Goal: Task Accomplishment & Management: Use online tool/utility

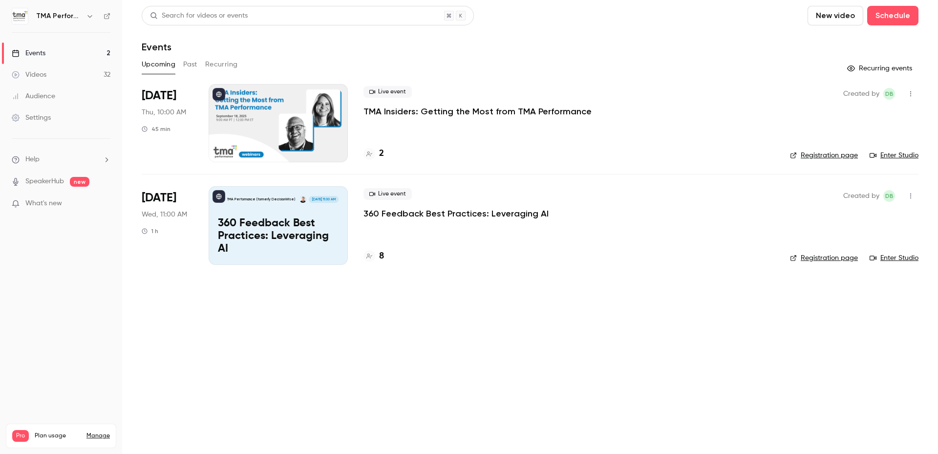
click at [465, 106] on p "TMA Insiders: Getting the Most from TMA Performance" at bounding box center [477, 112] width 228 height 12
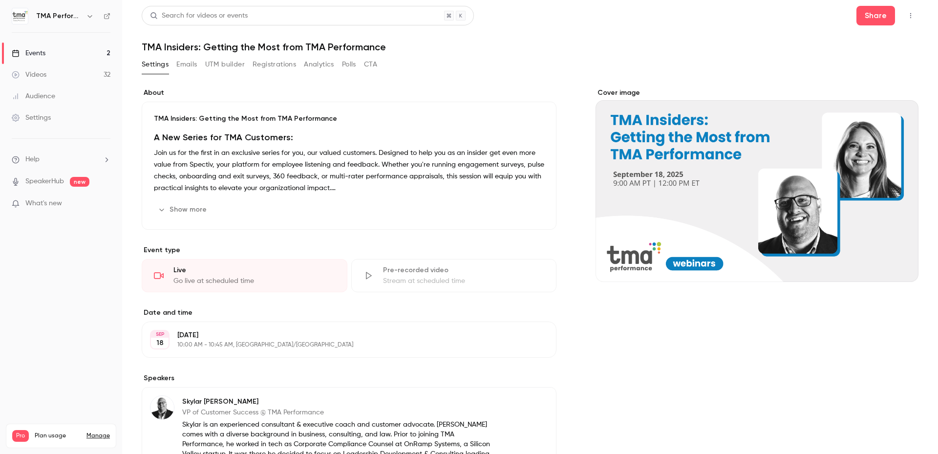
click at [897, 264] on icon "Cover image" at bounding box center [900, 264] width 6 height 6
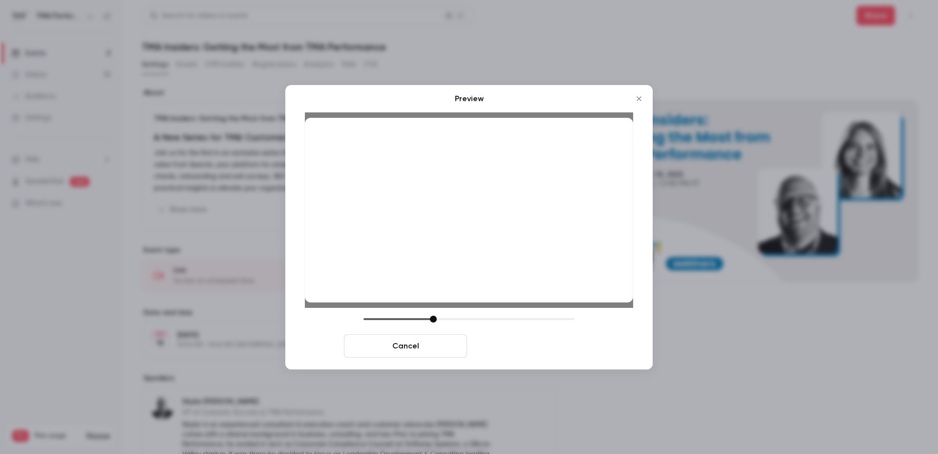
click at [512, 341] on button "Save cover" at bounding box center [532, 345] width 123 height 23
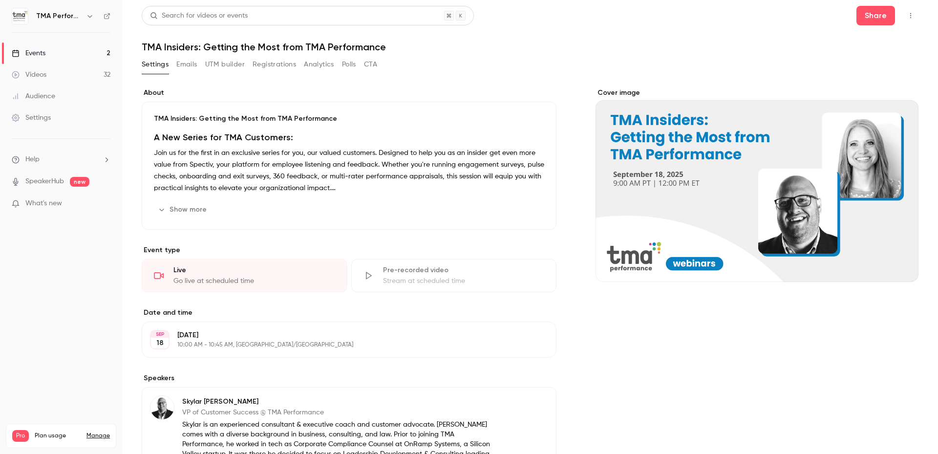
click at [547, 62] on div "Settings Emails UTM builder Registrations Analytics Polls CTA" at bounding box center [530, 67] width 777 height 20
click at [192, 215] on button "Show more" at bounding box center [183, 210] width 59 height 16
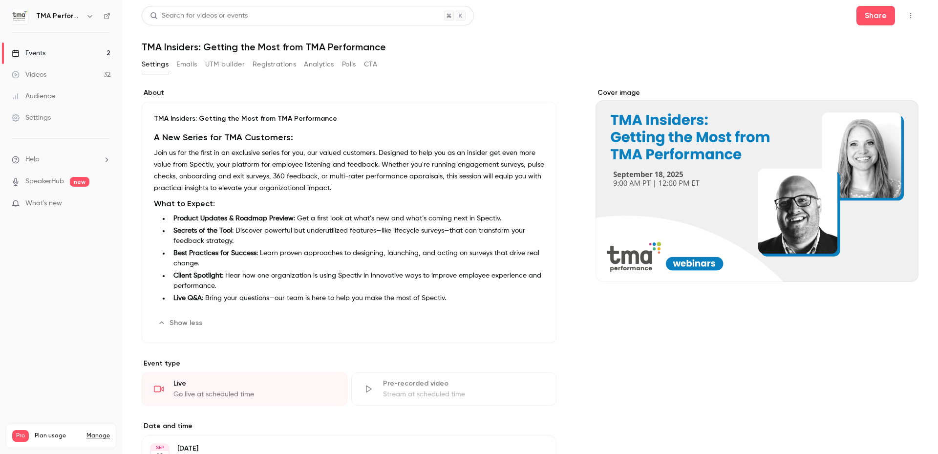
click at [515, 86] on div "About TMA Insiders: Getting the Most from TMA Performance A New Series for TMA …" at bounding box center [530, 458] width 777 height 765
click at [63, 55] on link "Events 2" at bounding box center [61, 53] width 122 height 21
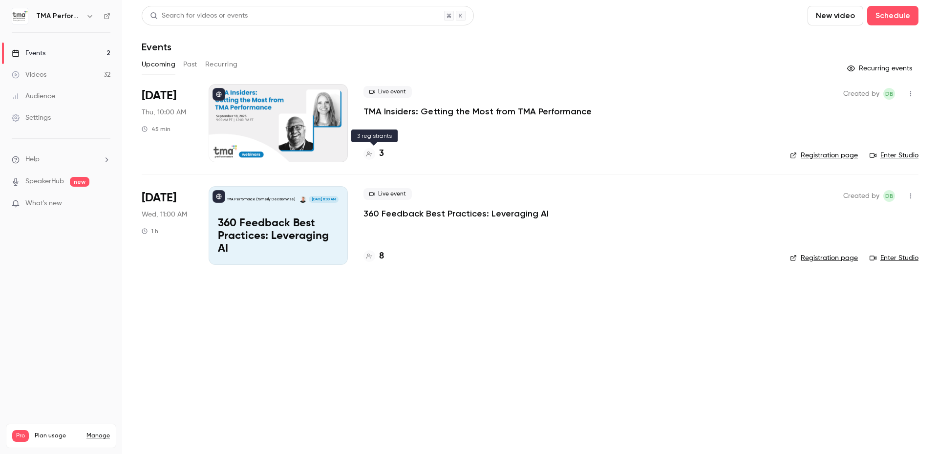
click at [382, 156] on h4 "3" at bounding box center [381, 153] width 5 height 13
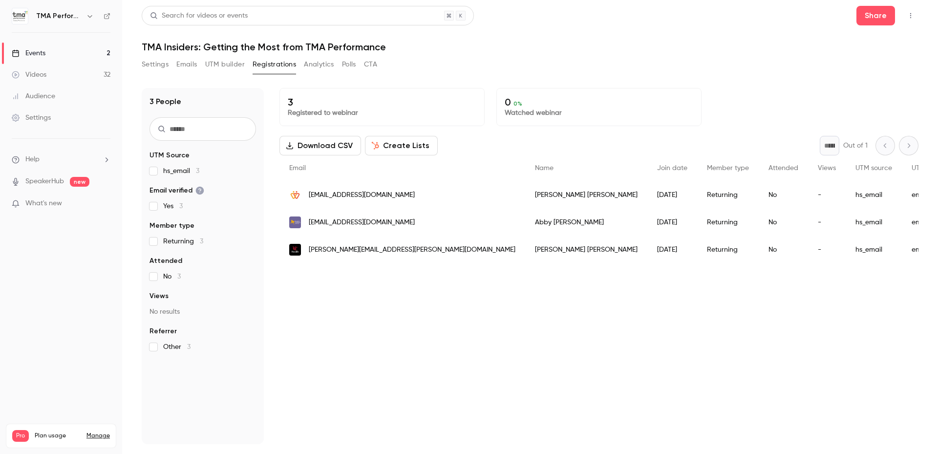
click at [37, 52] on div "Events" at bounding box center [29, 53] width 34 height 10
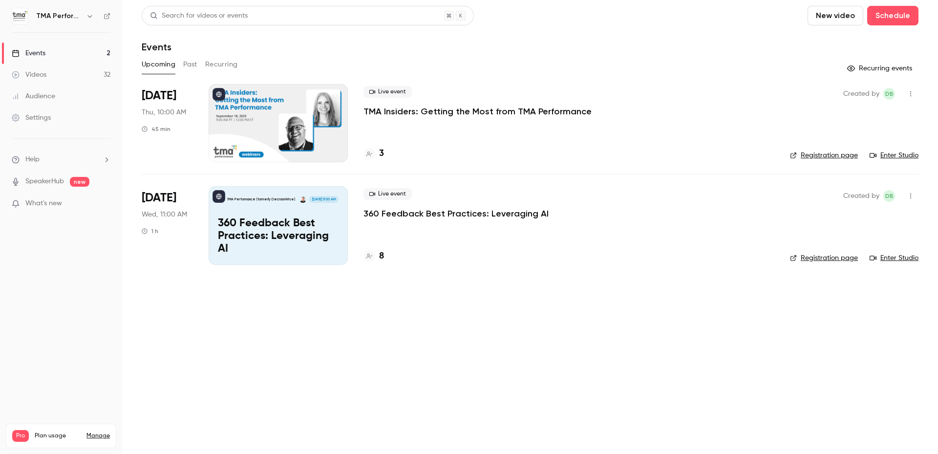
click at [520, 53] on div "Search for videos or events New video Schedule Events Upcoming Past Recurring R…" at bounding box center [530, 141] width 777 height 271
click at [380, 256] on h4 "8" at bounding box center [381, 256] width 5 height 13
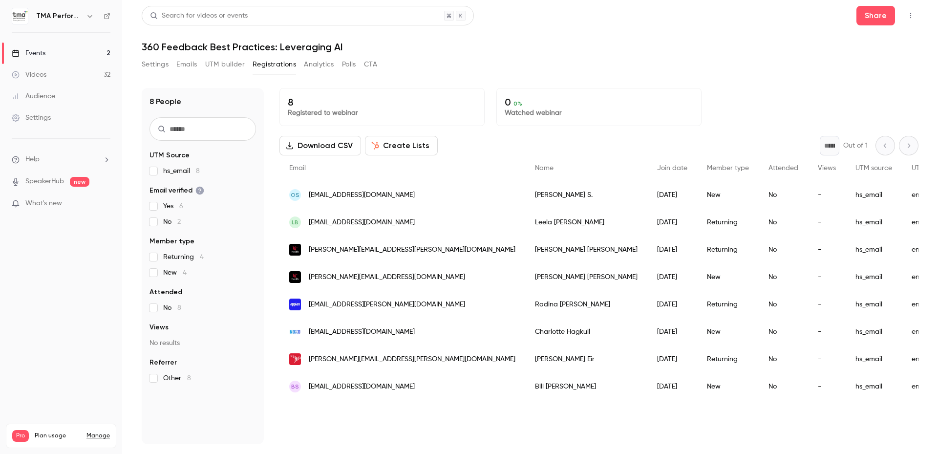
click at [713, 62] on div "Settings Emails UTM builder Registrations Analytics Polls CTA" at bounding box center [530, 67] width 777 height 20
click at [57, 57] on link "Events 2" at bounding box center [61, 53] width 122 height 21
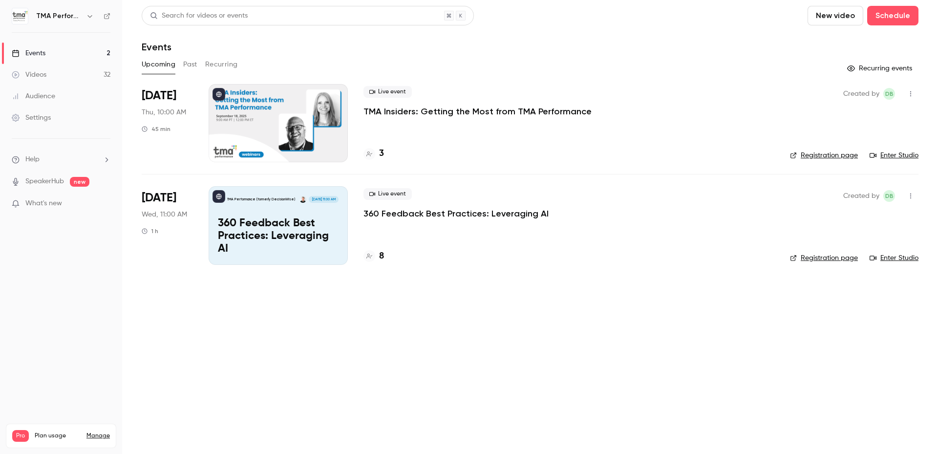
click at [552, 50] on div "Events" at bounding box center [530, 47] width 777 height 12
click at [447, 48] on div "Events" at bounding box center [530, 47] width 777 height 12
click at [490, 113] on p "TMA Insiders: Getting the Most from TMA Performance" at bounding box center [477, 112] width 228 height 12
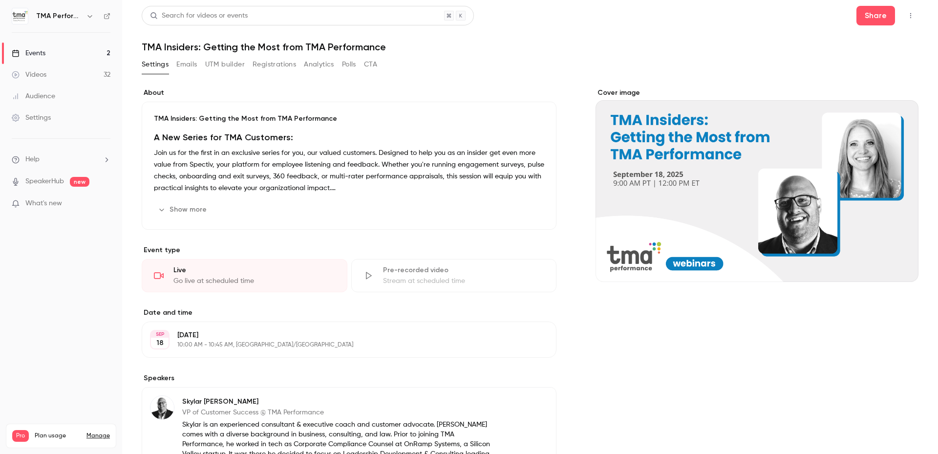
click at [211, 65] on button "UTM builder" at bounding box center [225, 65] width 40 height 16
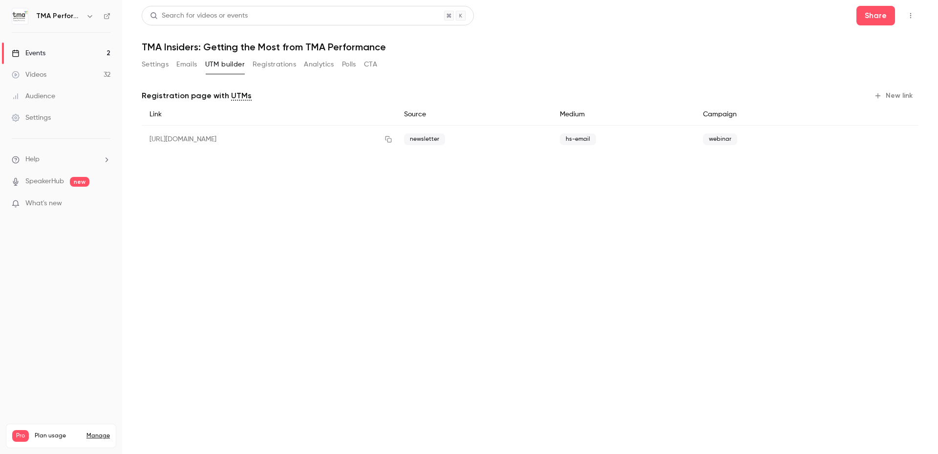
click at [911, 95] on button "New link" at bounding box center [894, 96] width 48 height 16
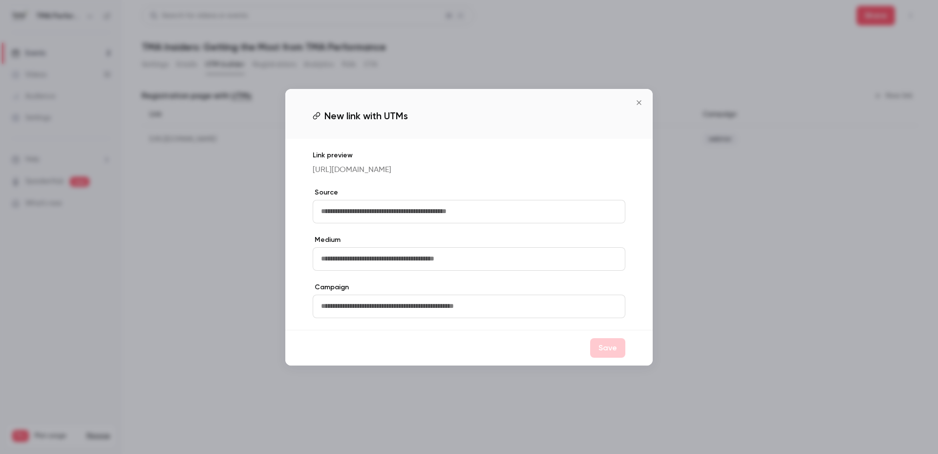
click at [388, 211] on input "text" at bounding box center [469, 211] width 313 height 23
type input "*"
type input "*****"
click at [374, 313] on input "text" at bounding box center [469, 306] width 313 height 23
type input "********"
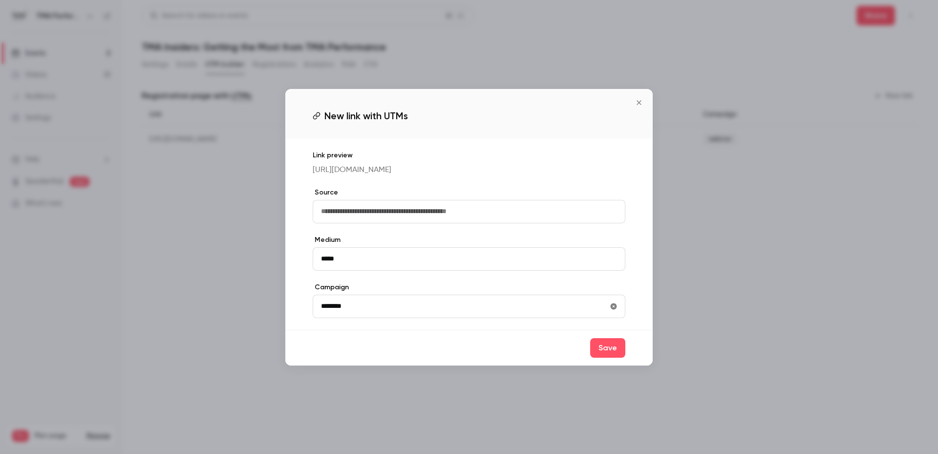
click at [409, 223] on input "text" at bounding box center [469, 211] width 313 height 23
type input "***"
click at [598, 348] on button "Save" at bounding box center [607, 348] width 35 height 20
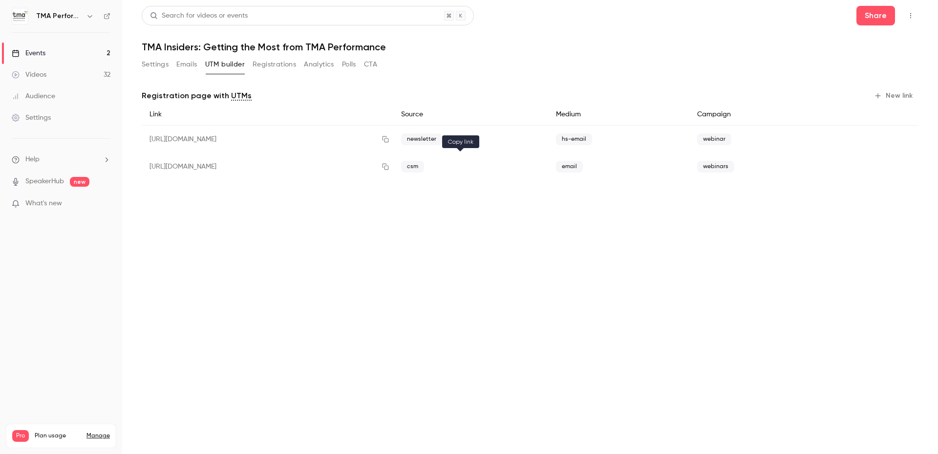
click at [389, 168] on icon "button" at bounding box center [386, 167] width 6 height 6
click at [64, 49] on link "Events 2" at bounding box center [61, 53] width 122 height 21
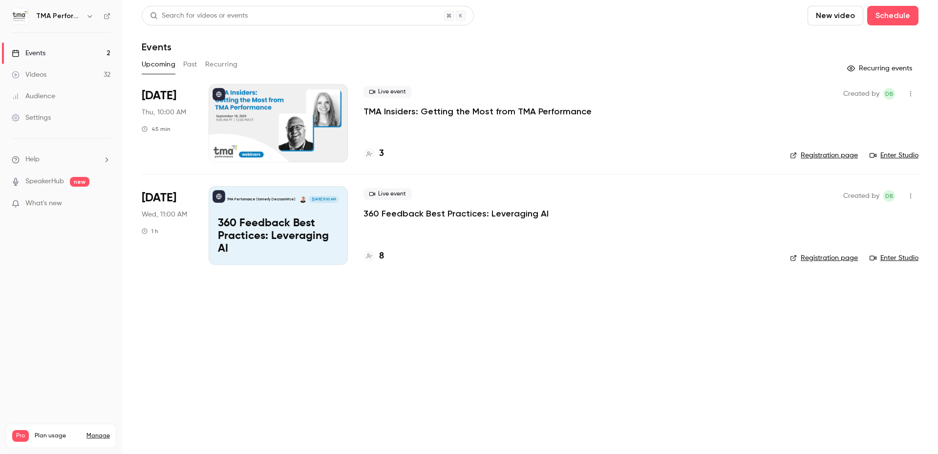
click at [484, 325] on main "Search for videos or events New video Schedule Events Upcoming Past Recurring R…" at bounding box center [530, 227] width 816 height 454
click at [63, 198] on p "What's new" at bounding box center [53, 203] width 83 height 10
click at [736, 56] on div at bounding box center [469, 227] width 938 height 454
click at [651, 64] on div "Upcoming Past Recurring" at bounding box center [530, 65] width 777 height 16
click at [263, 303] on main "Search for videos or events New video Schedule Events Upcoming Past Recurring R…" at bounding box center [530, 227] width 816 height 454
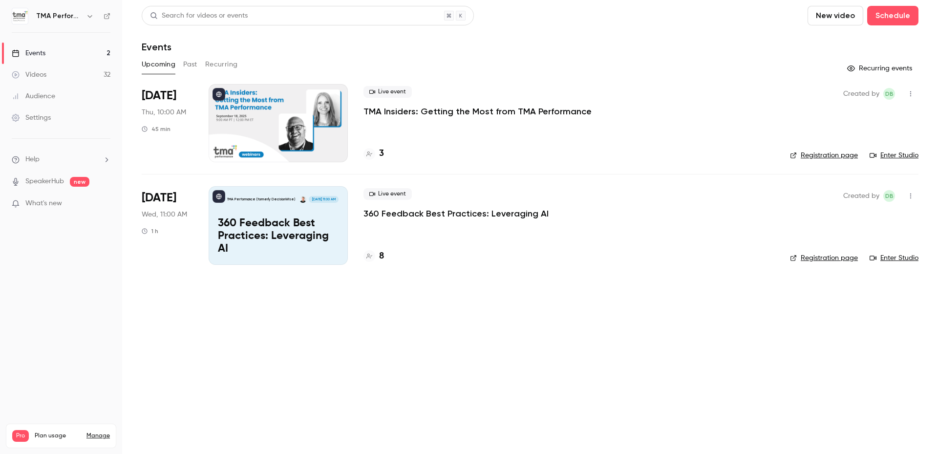
click at [388, 43] on div "Events" at bounding box center [530, 47] width 777 height 12
